Goal: Task Accomplishment & Management: Manage account settings

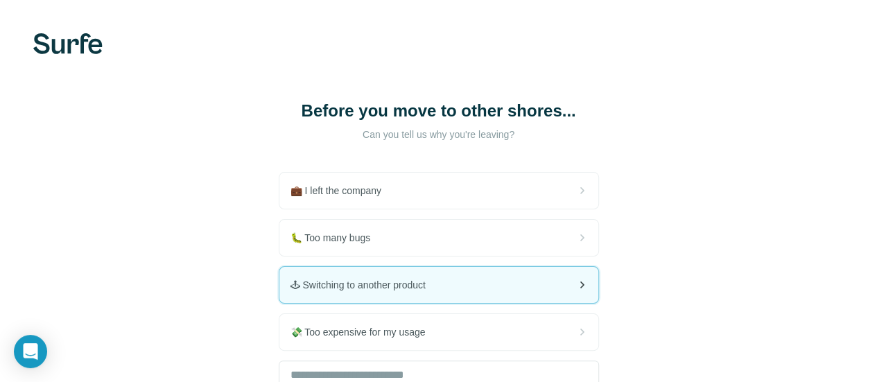
scroll to position [162, 0]
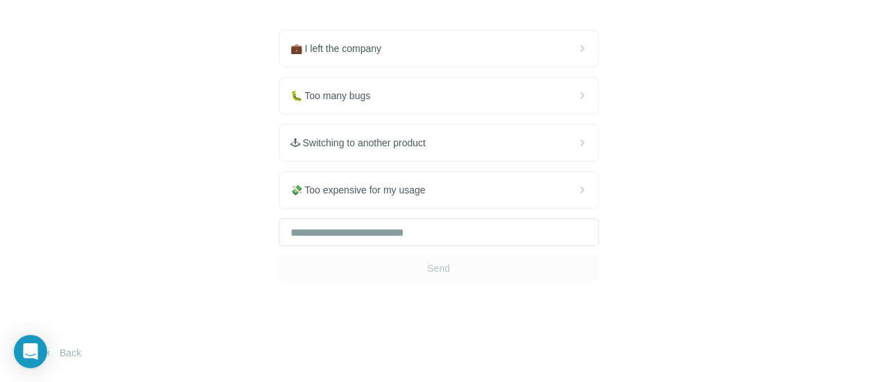
click at [279, 266] on div "Send" at bounding box center [439, 250] width 320 height 64
click at [279, 240] on input "text" at bounding box center [439, 232] width 320 height 28
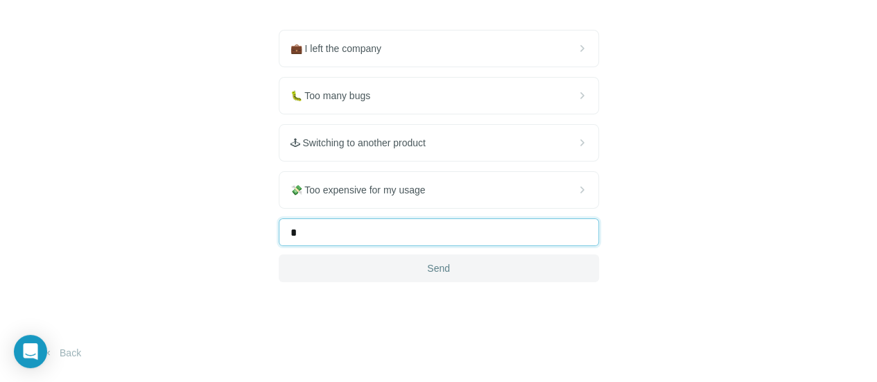
type input "*"
drag, startPoint x: 278, startPoint y: 271, endPoint x: 289, endPoint y: 279, distance: 13.5
click at [279, 272] on button "Send" at bounding box center [439, 268] width 320 height 28
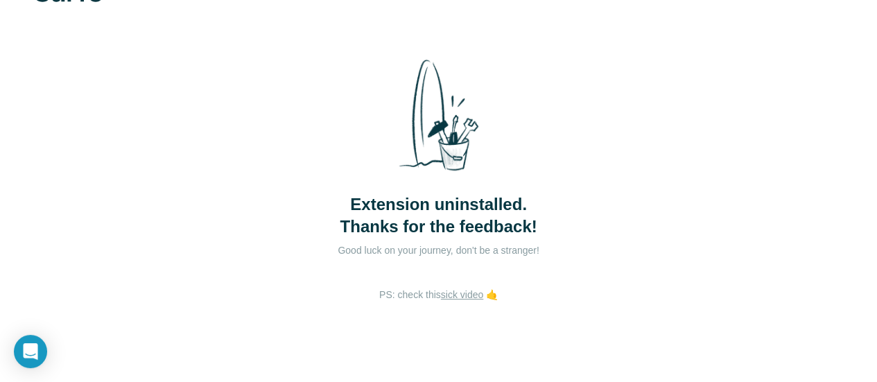
scroll to position [71, 0]
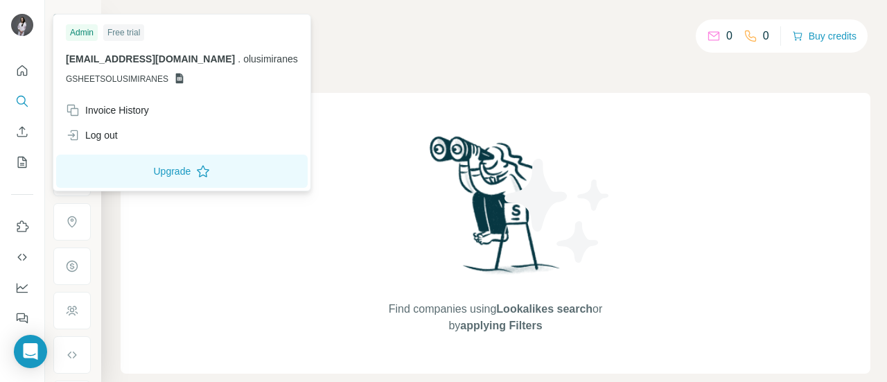
click at [21, 21] on img at bounding box center [22, 25] width 22 height 22
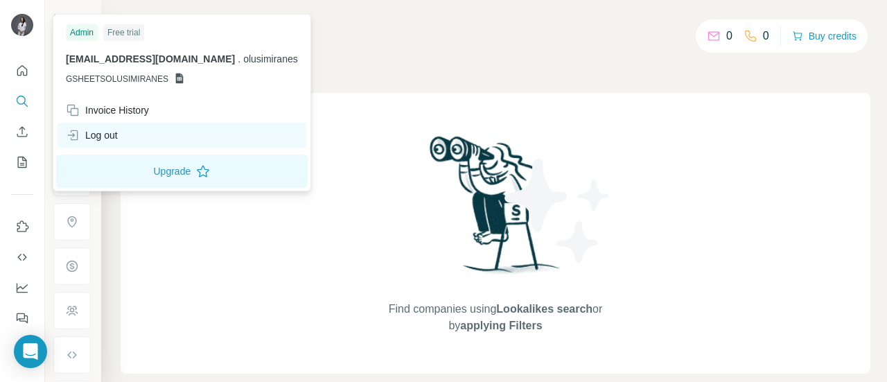
click at [146, 140] on div "Log out" at bounding box center [182, 135] width 249 height 25
